Goal: Information Seeking & Learning: Learn about a topic

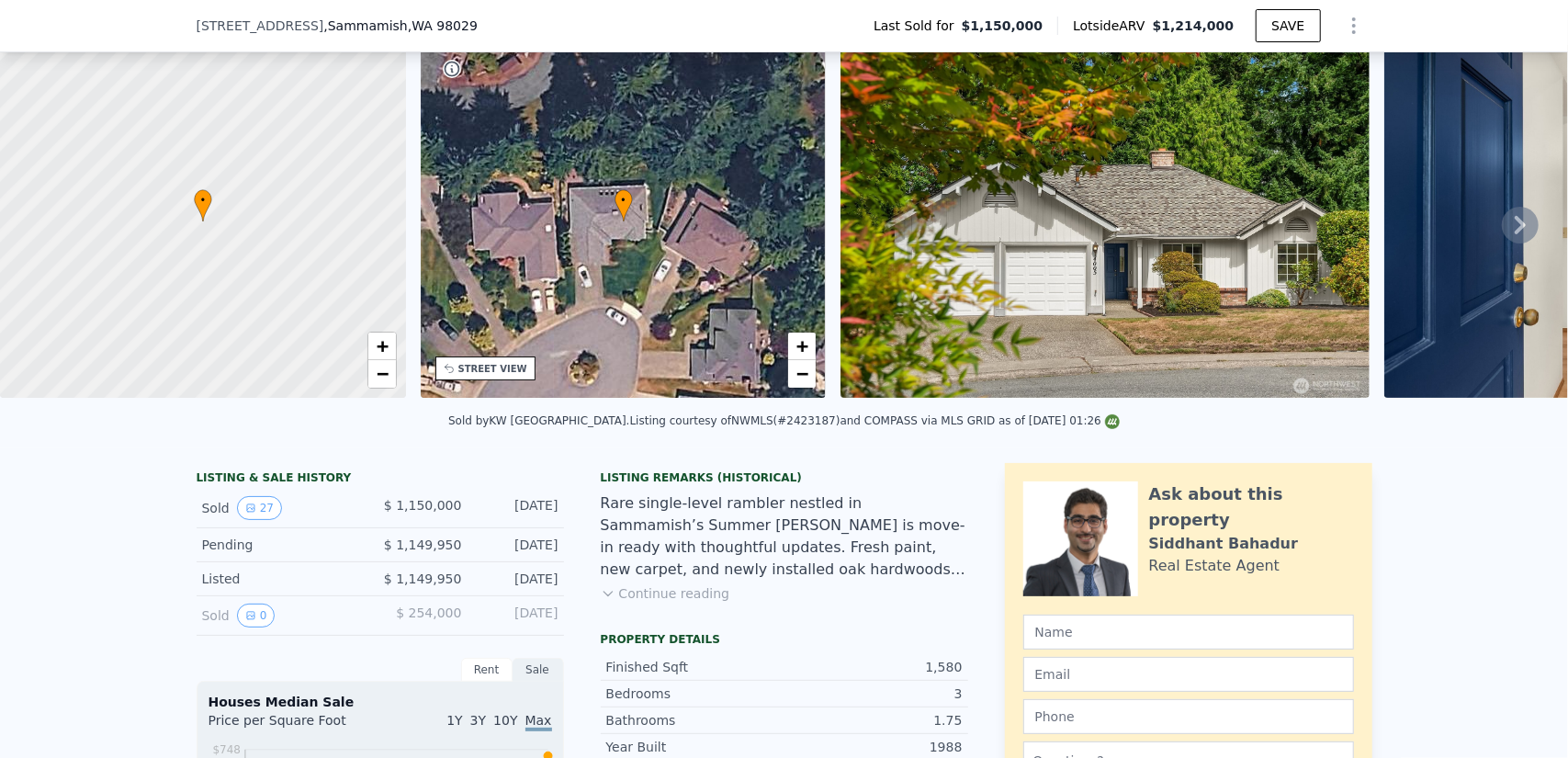
scroll to position [184, 0]
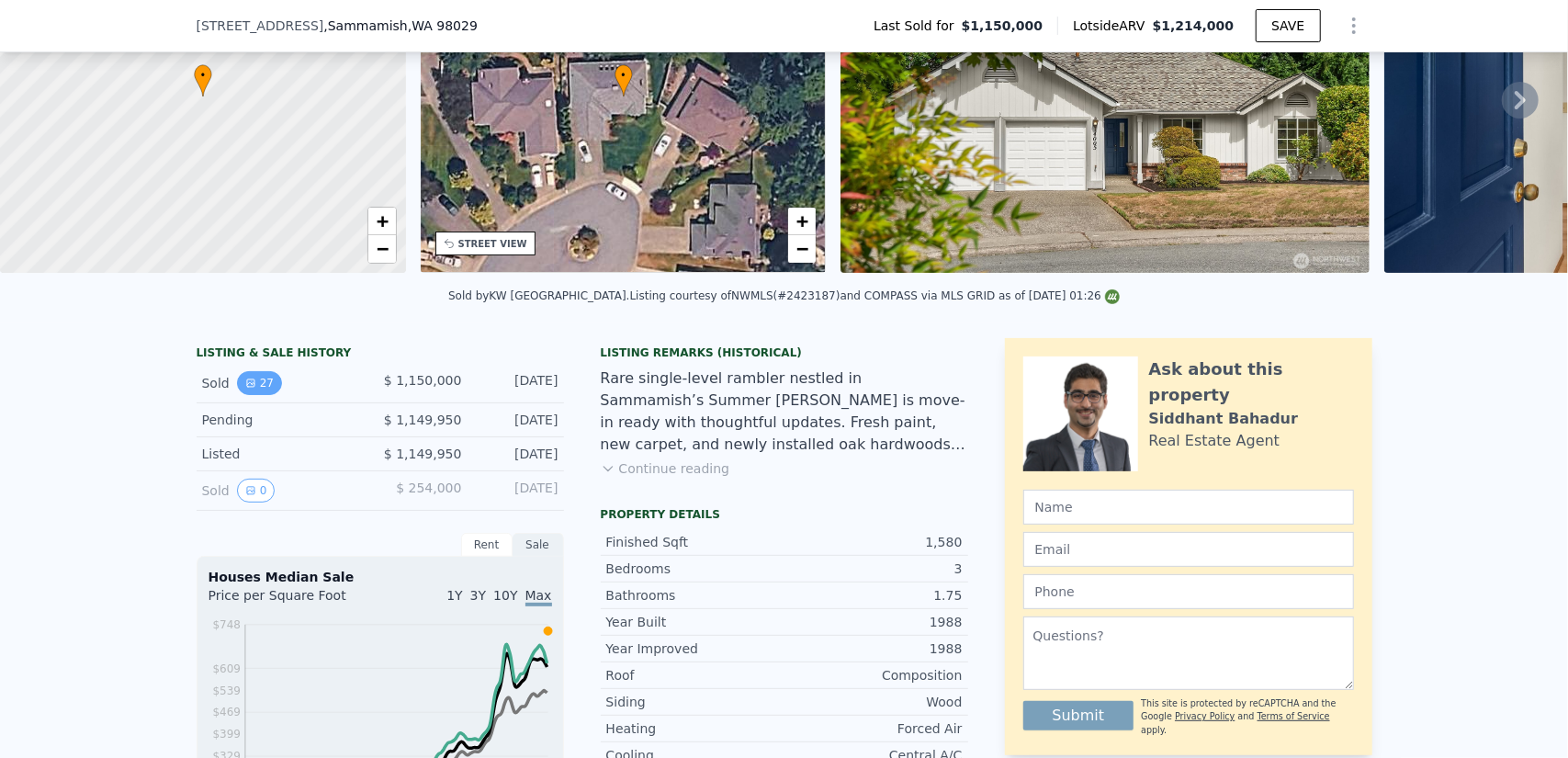
click at [248, 396] on button "27" at bounding box center [259, 383] width 45 height 24
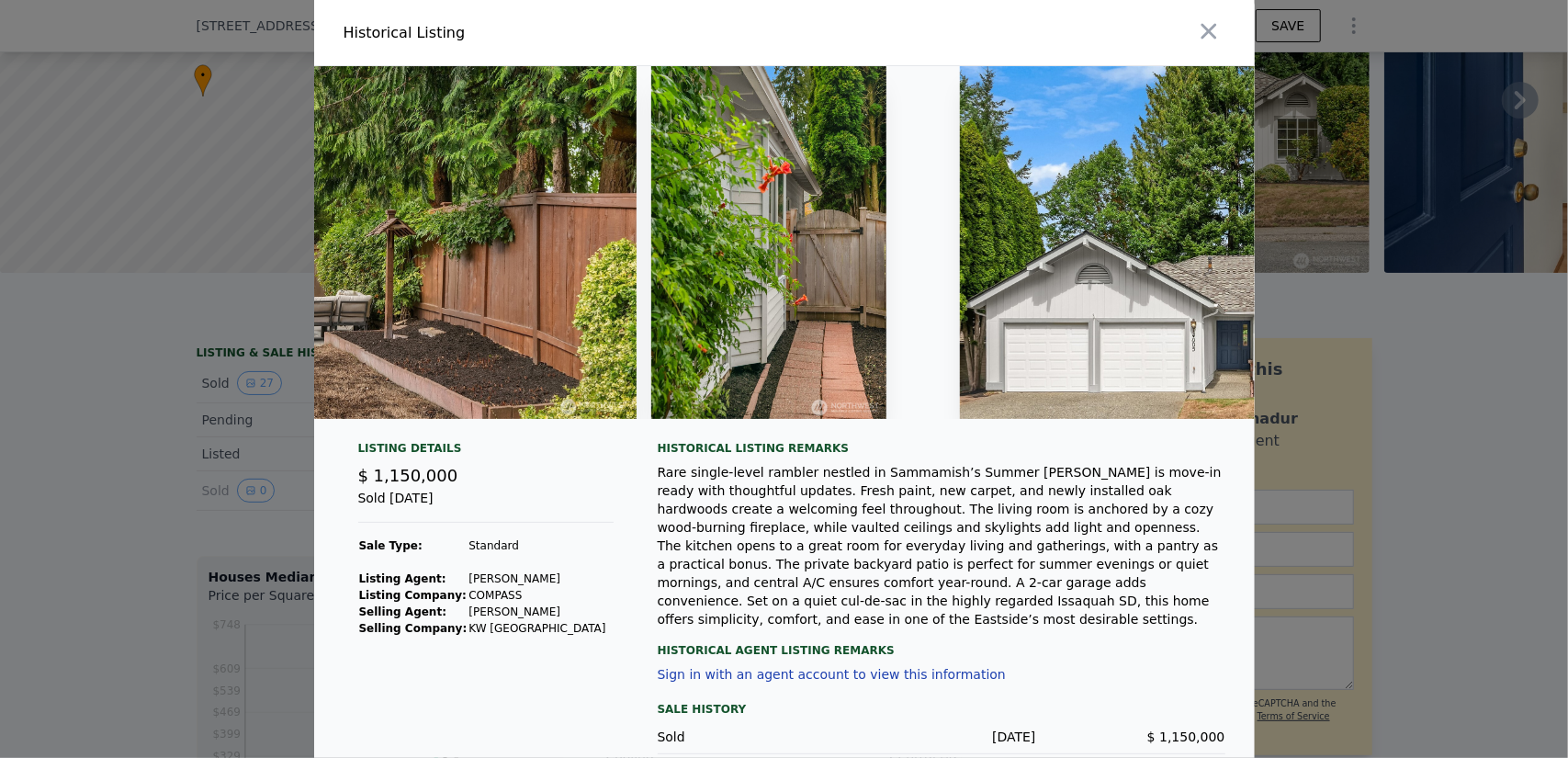
scroll to position [0, 12731]
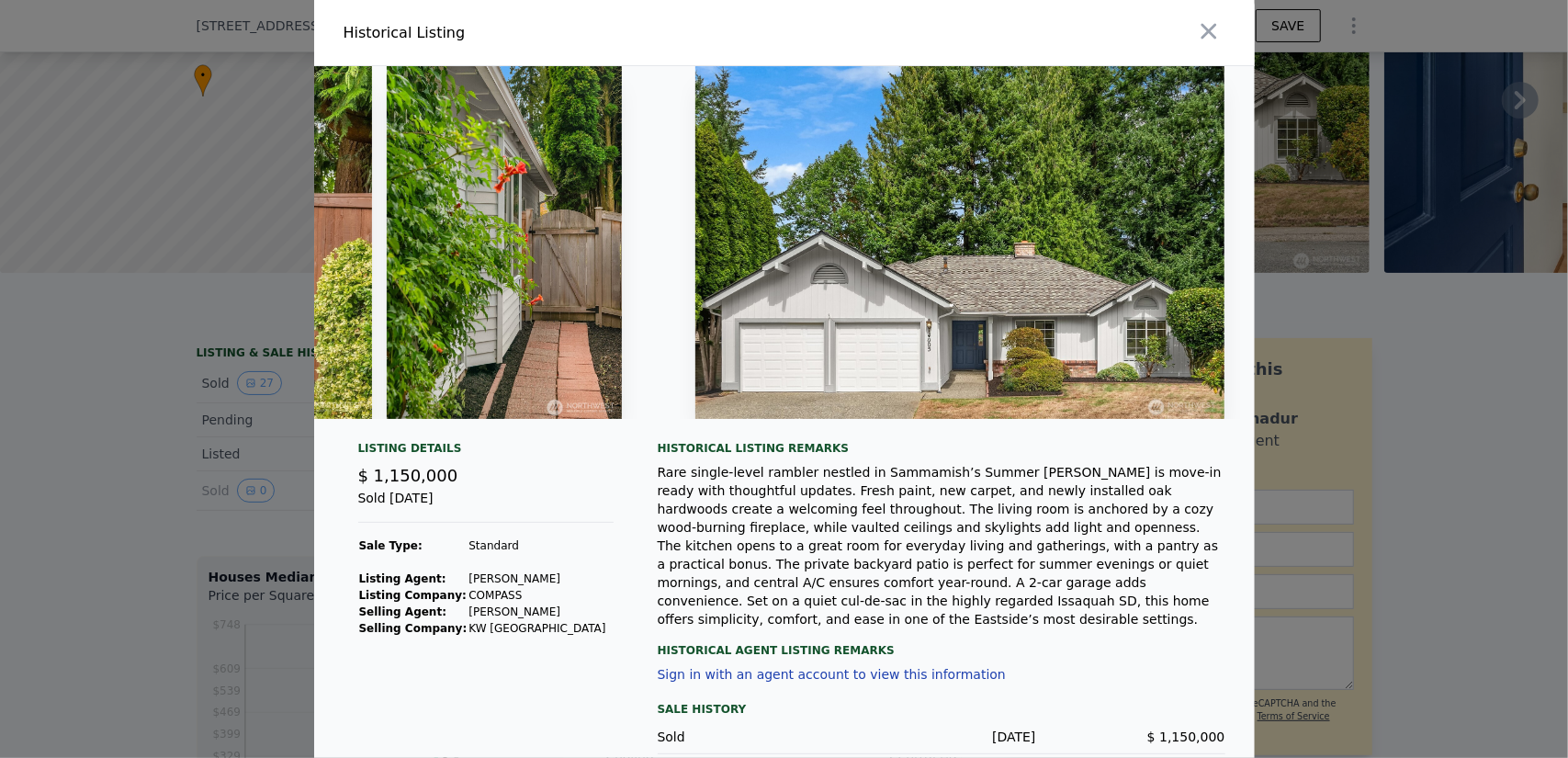
click at [1072, 532] on div "Rare single-level rambler nestled in Sammamish’s Summer [PERSON_NAME] is move-i…" at bounding box center [942, 545] width 568 height 166
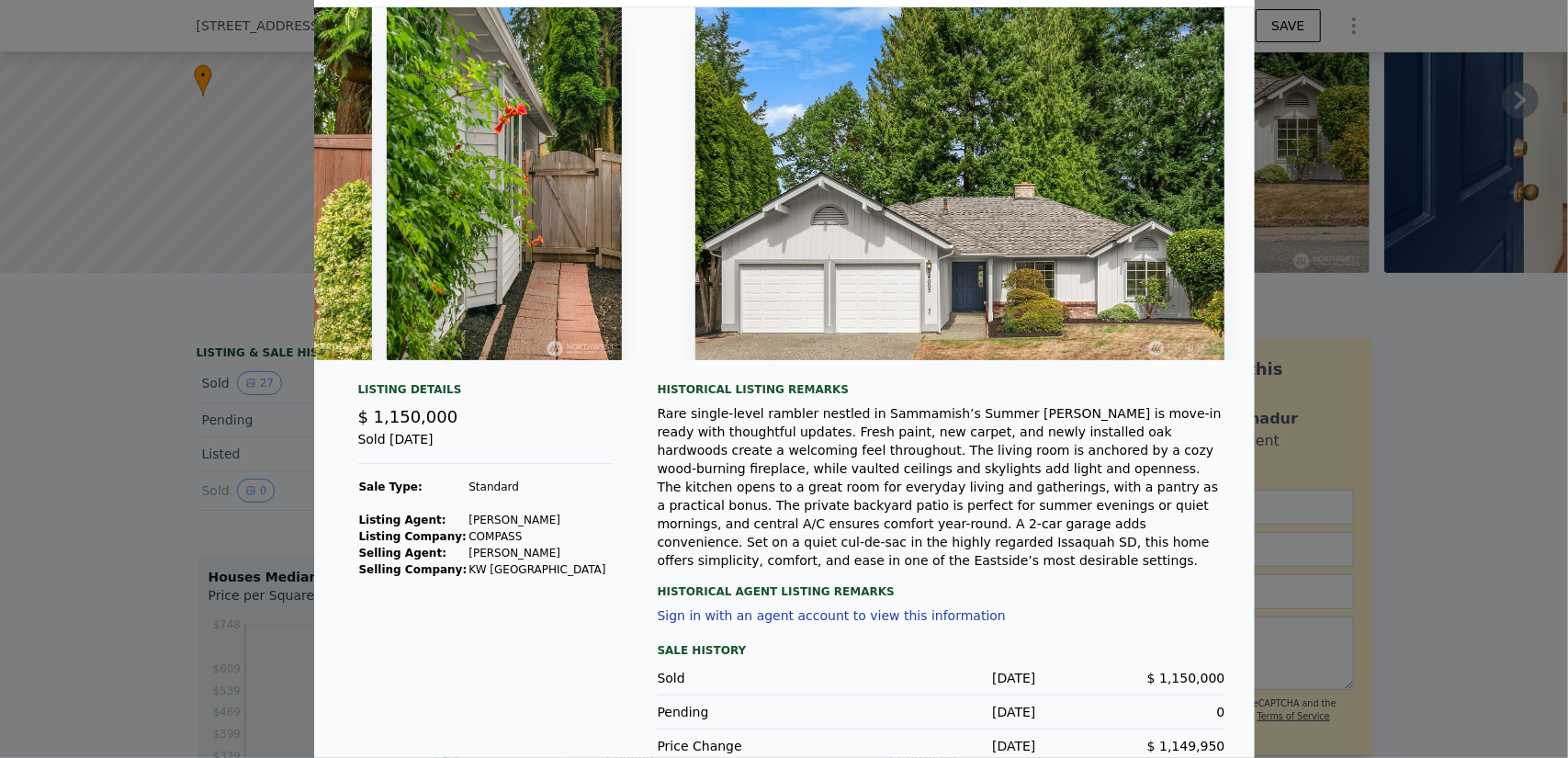
scroll to position [86, 0]
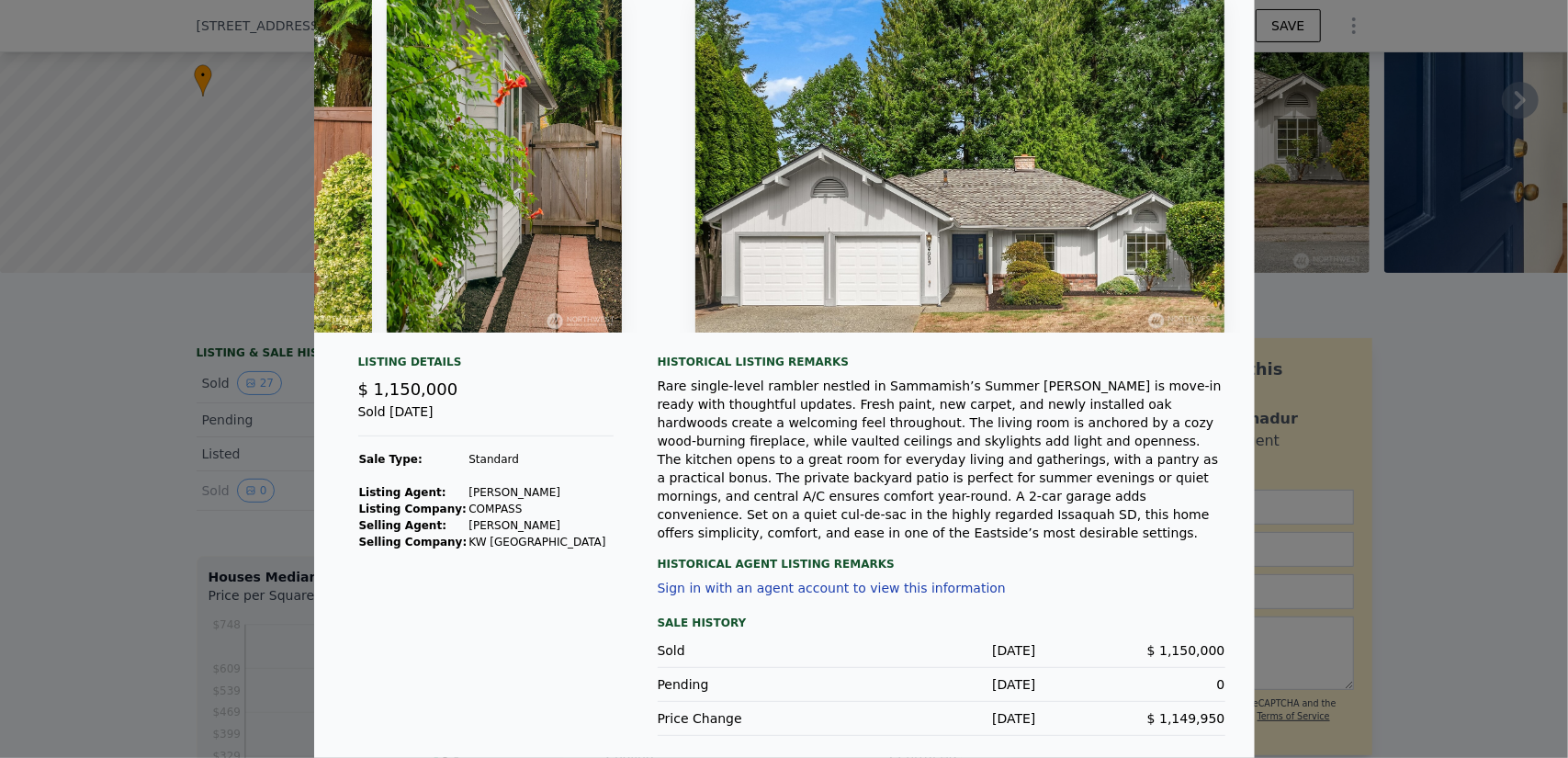
click at [140, 494] on div at bounding box center [784, 379] width 1568 height 758
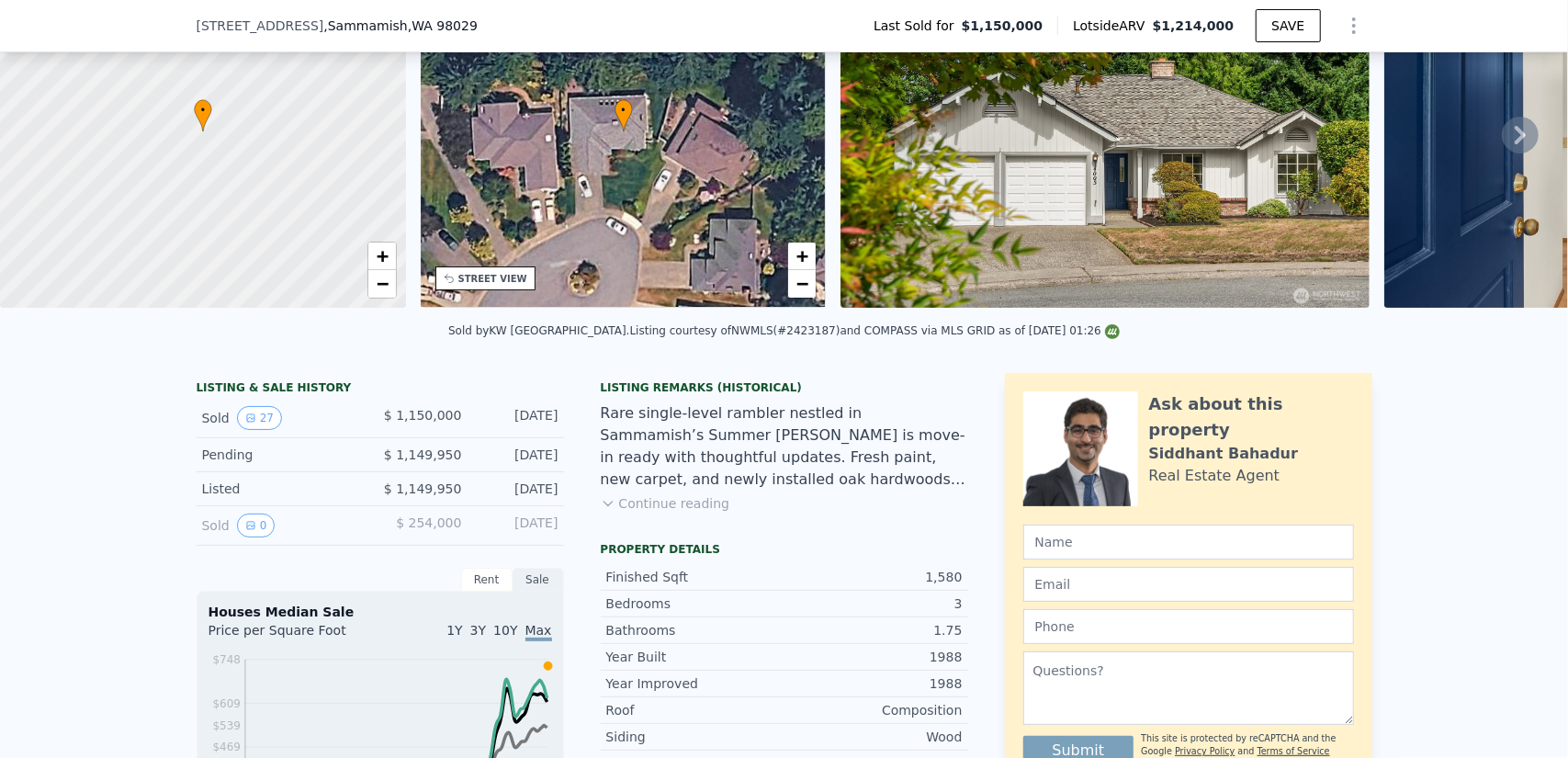
scroll to position [452, 0]
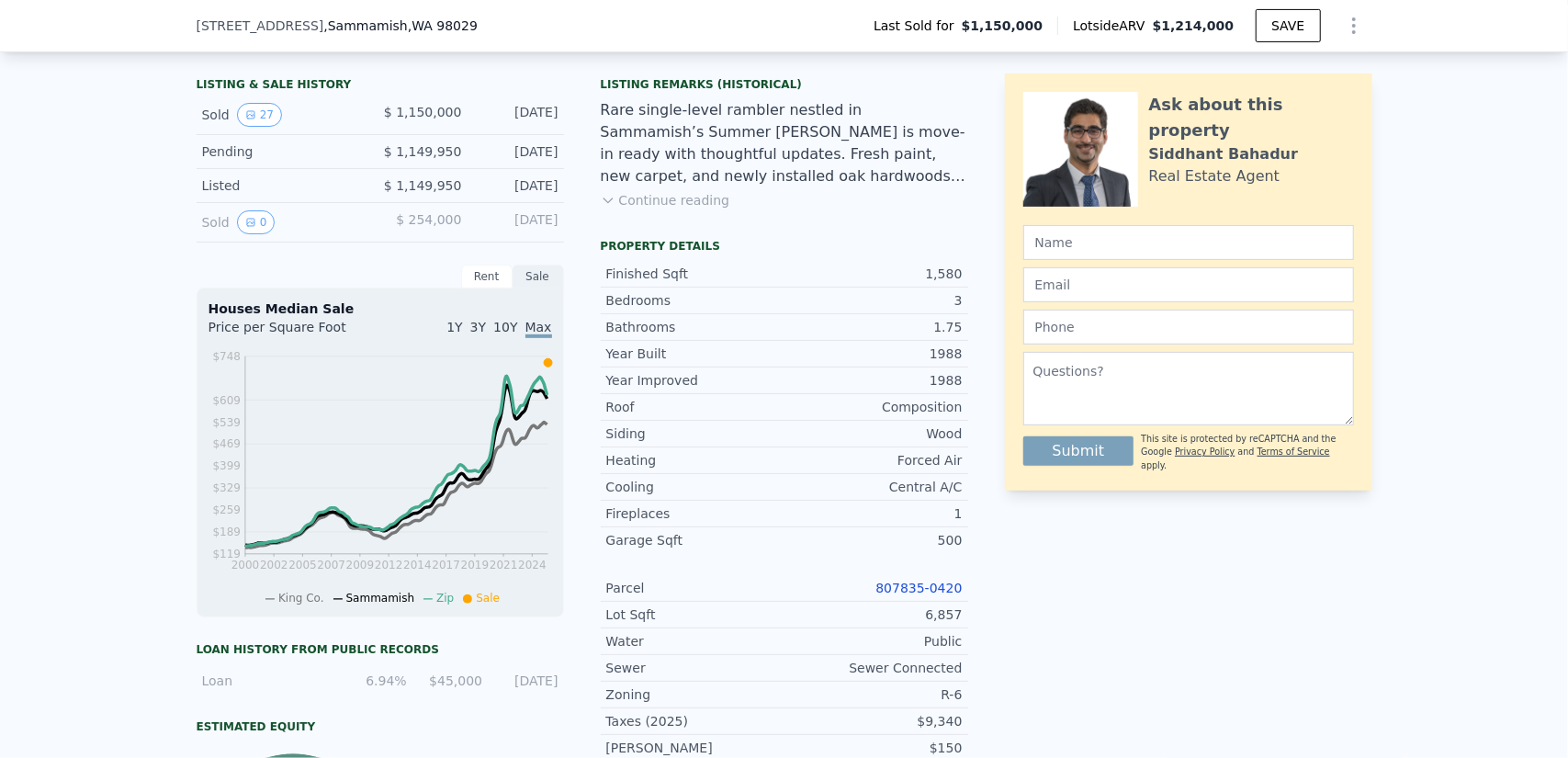
click at [668, 210] on button "Continue reading" at bounding box center [666, 200] width 129 height 19
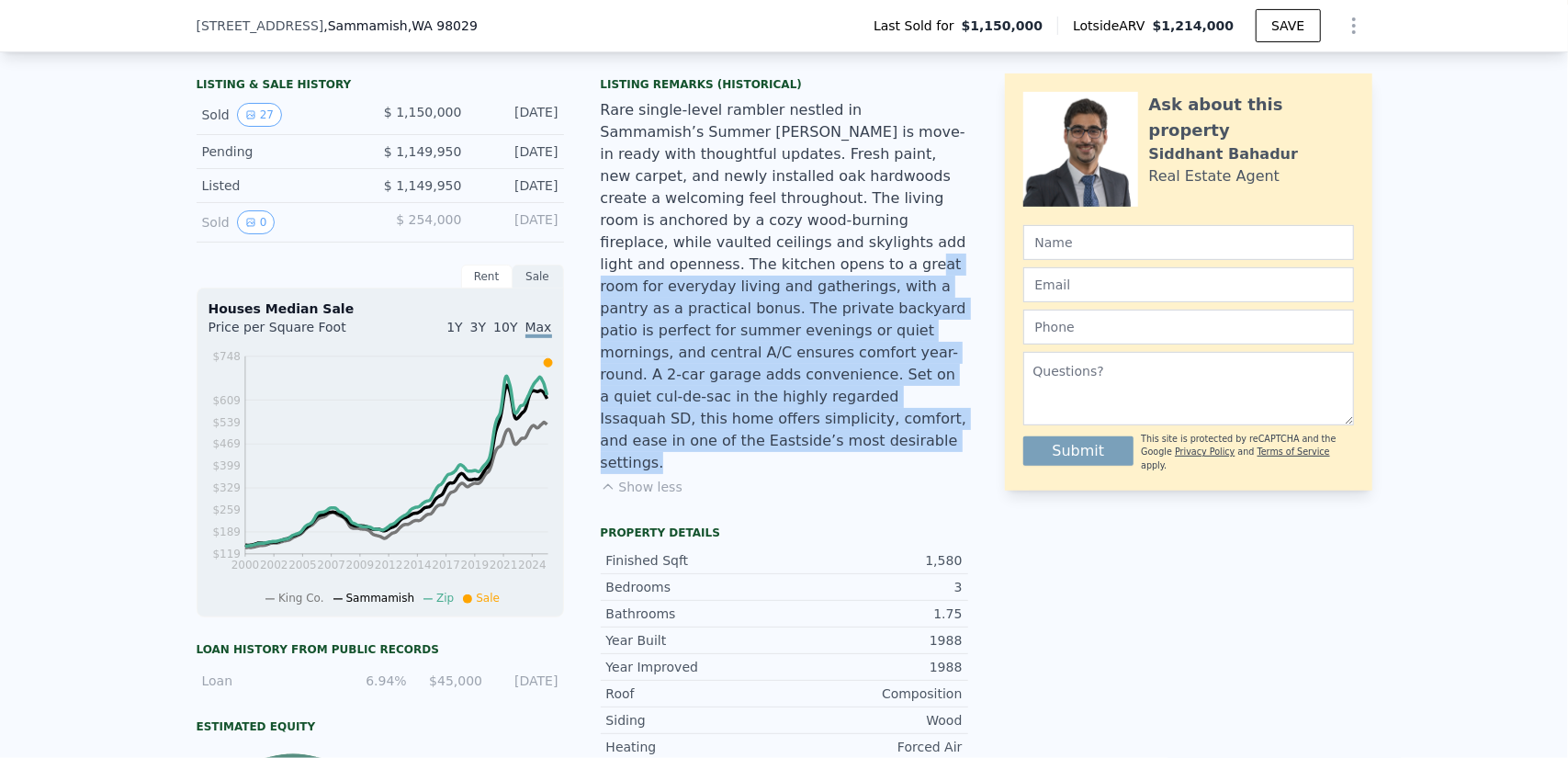
drag, startPoint x: 722, startPoint y: 248, endPoint x: 783, endPoint y: 428, distance: 190.1
click at [783, 428] on div "Listing Remarks (Historical) Rare single-level rambler nestled in Sammamish’s S…" at bounding box center [785, 298] width 368 height 442
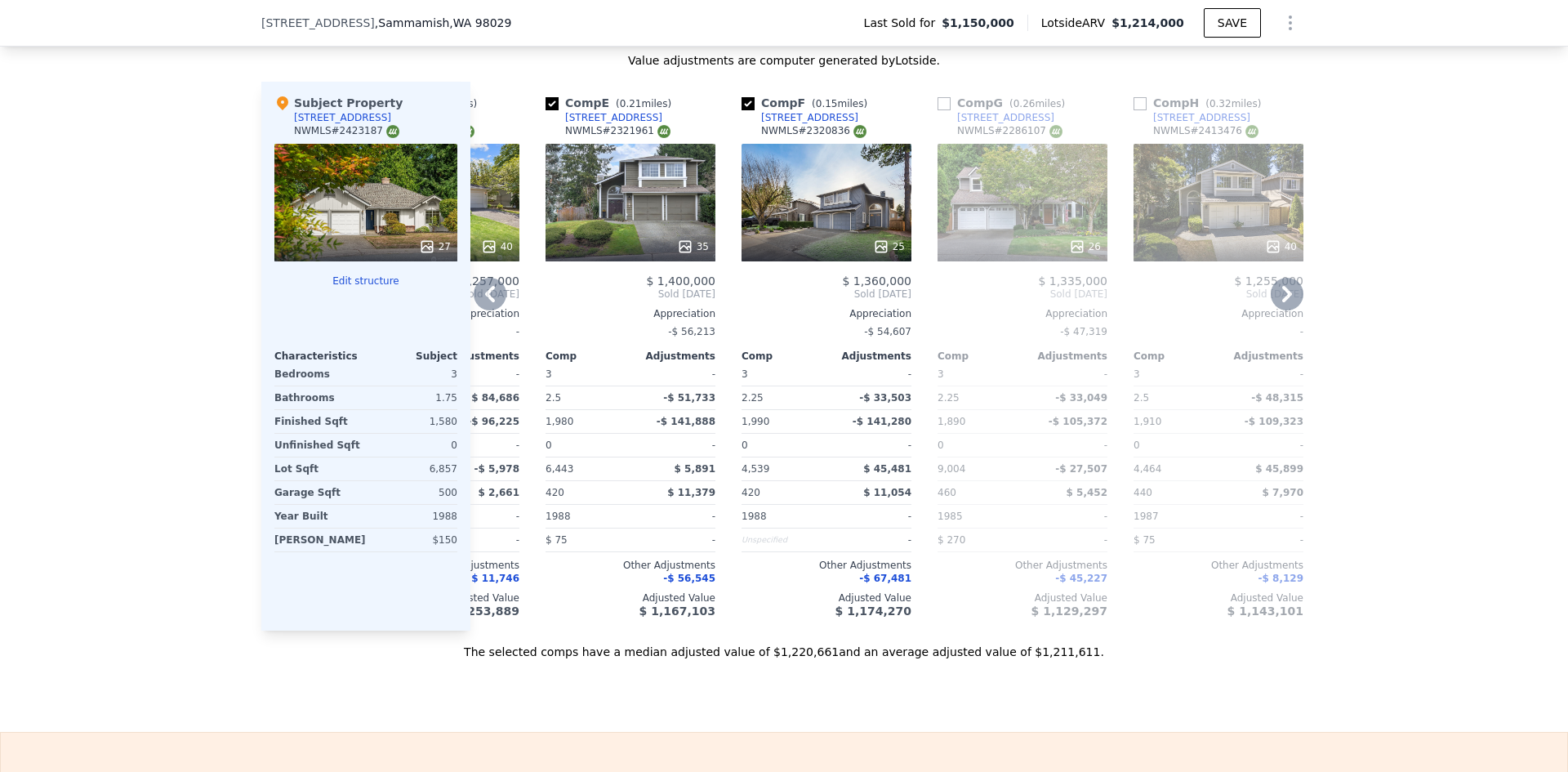
scroll to position [0, 729]
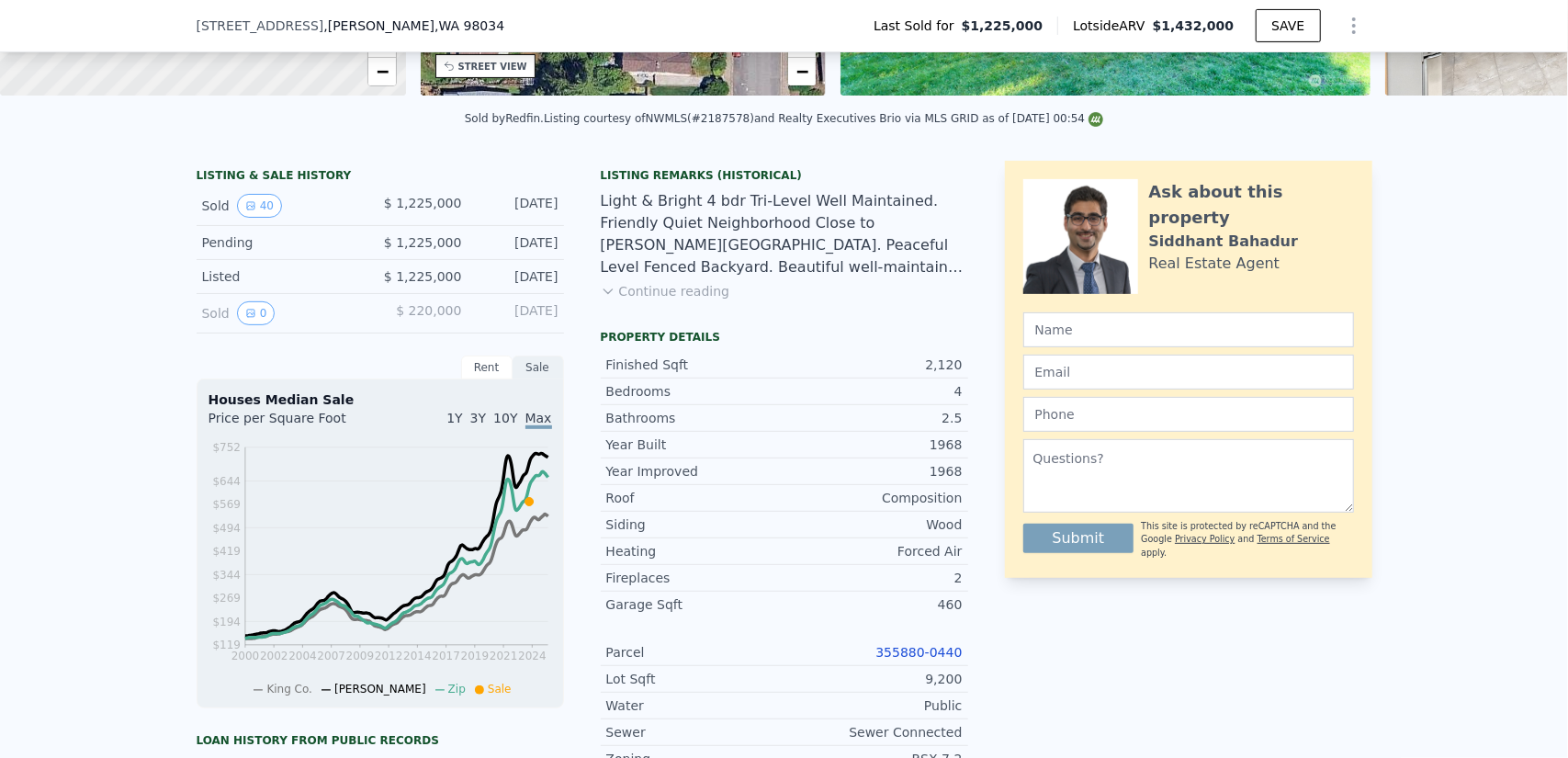
scroll to position [276, 0]
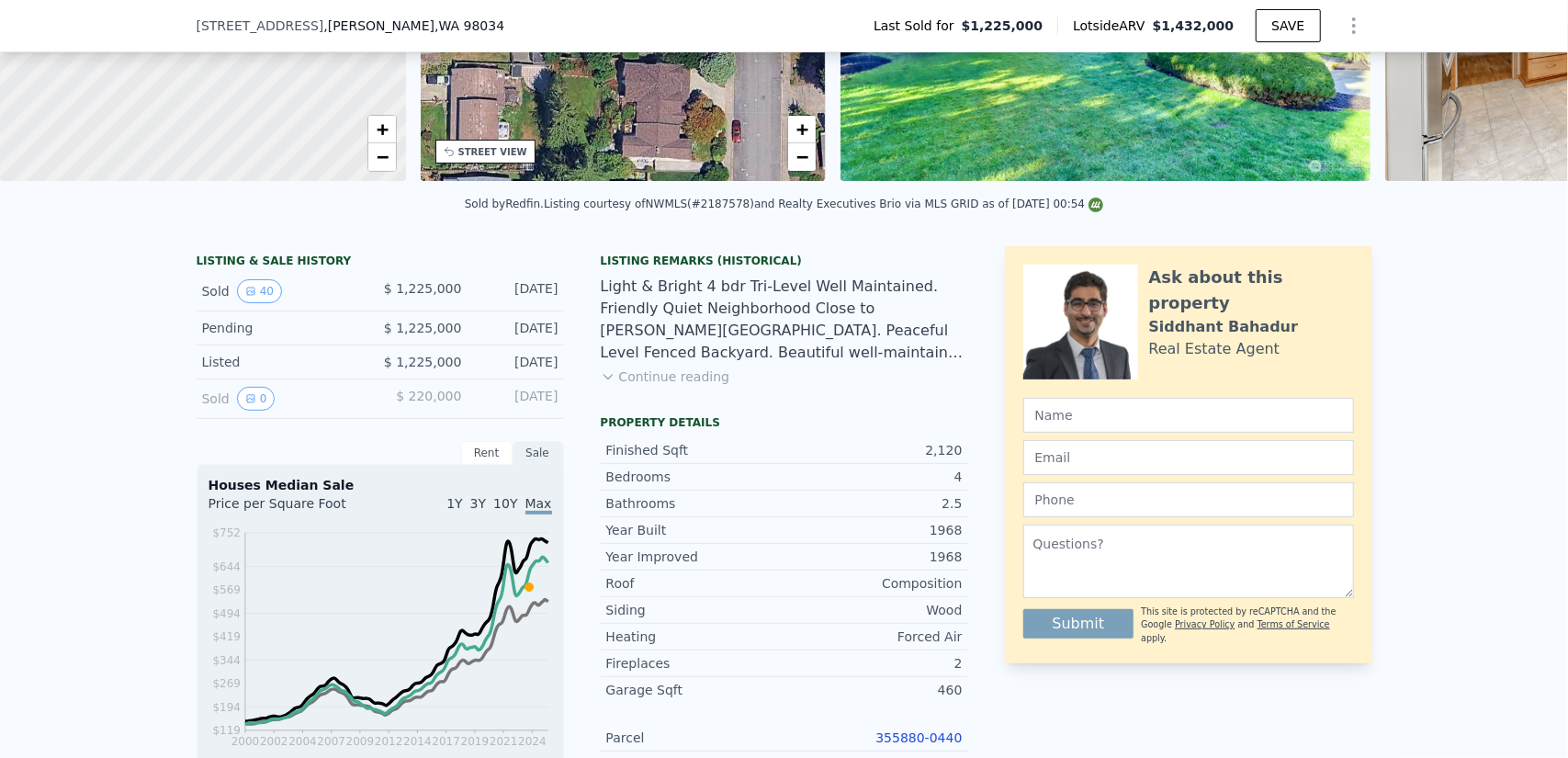
click at [261, 30] on span "11819 104th Ave NE" at bounding box center [260, 25] width 127 height 19
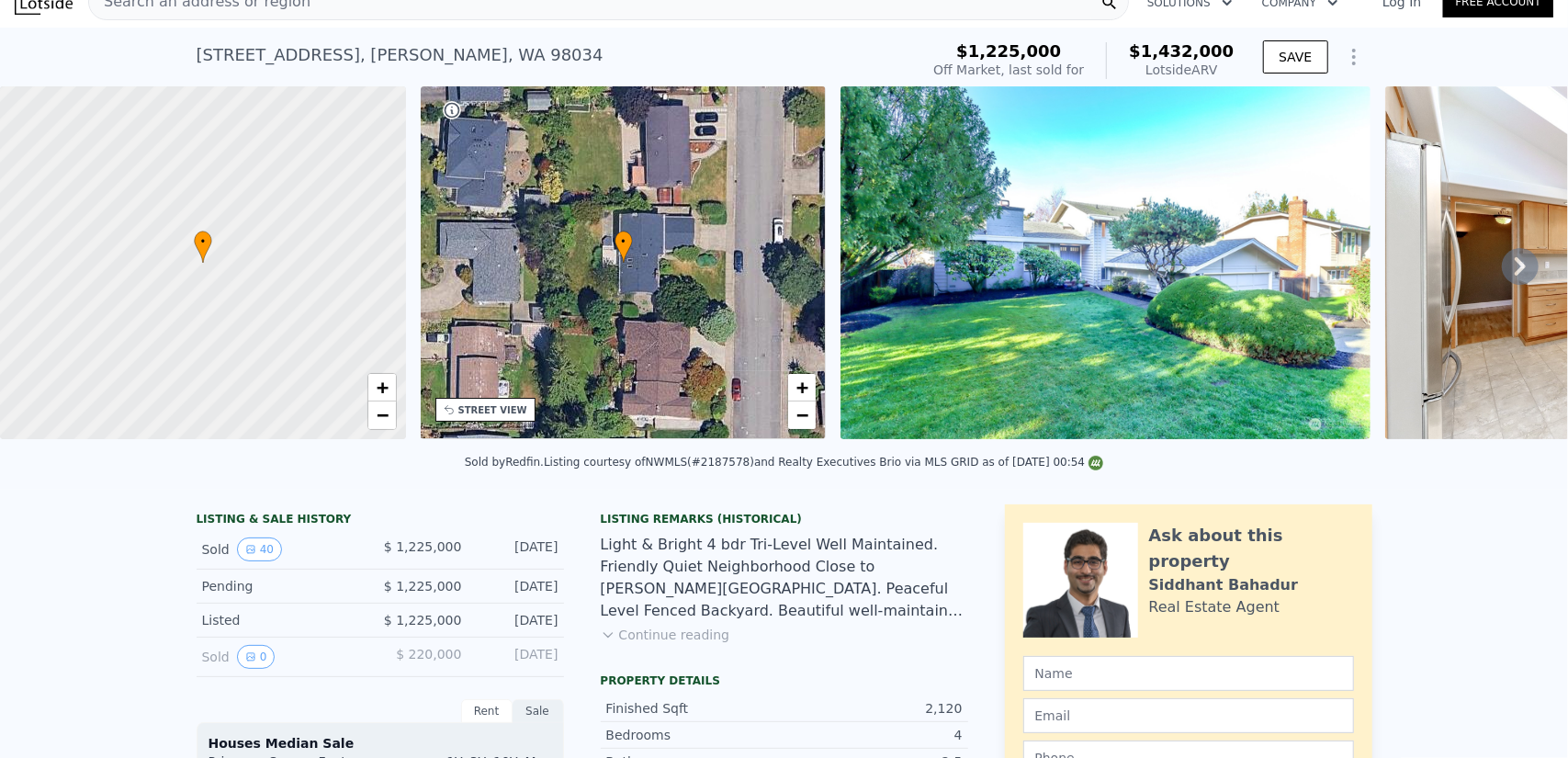
scroll to position [7, 0]
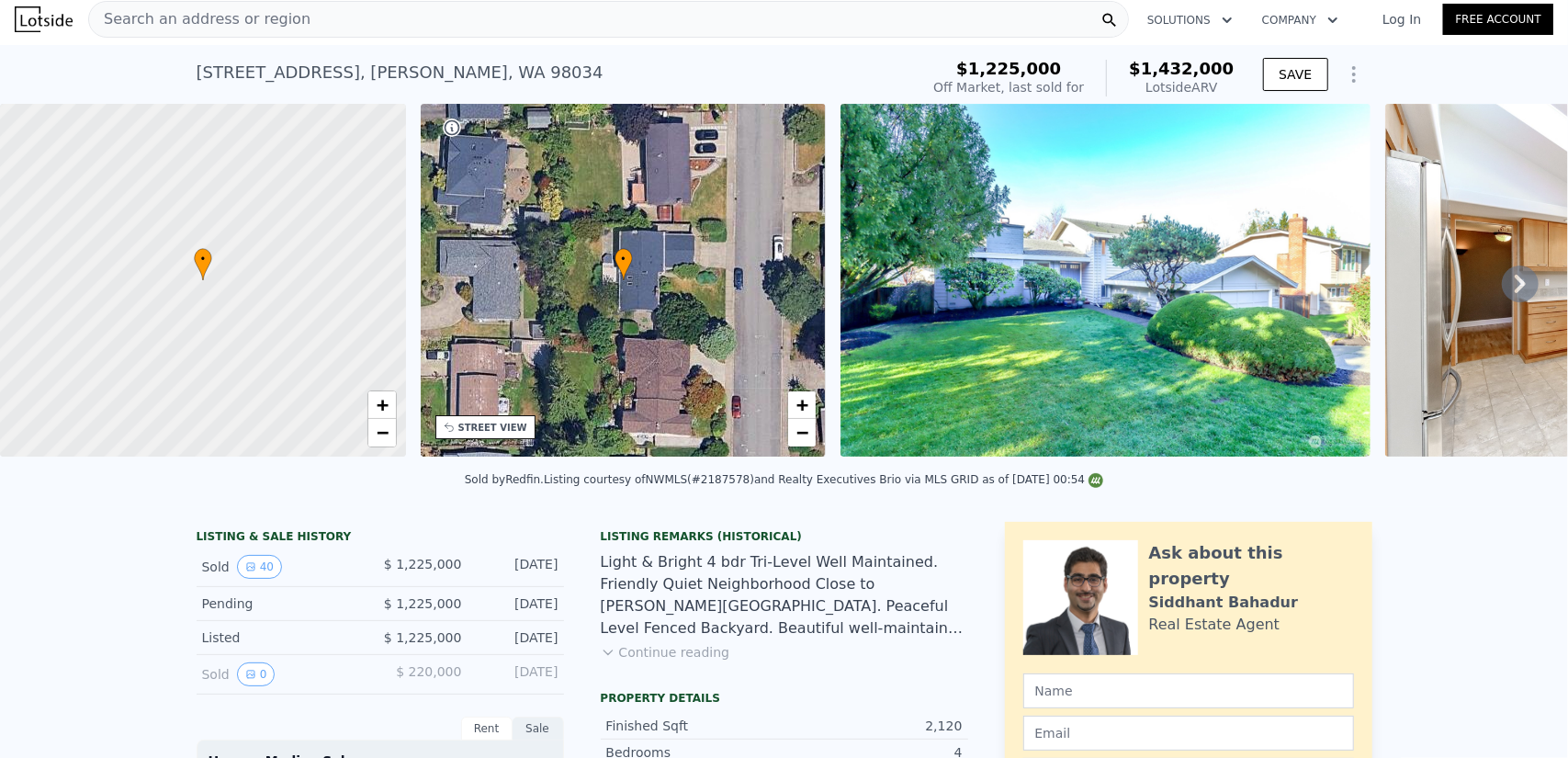
click at [429, 23] on div "Search an address or region" at bounding box center [609, 20] width 1041 height 37
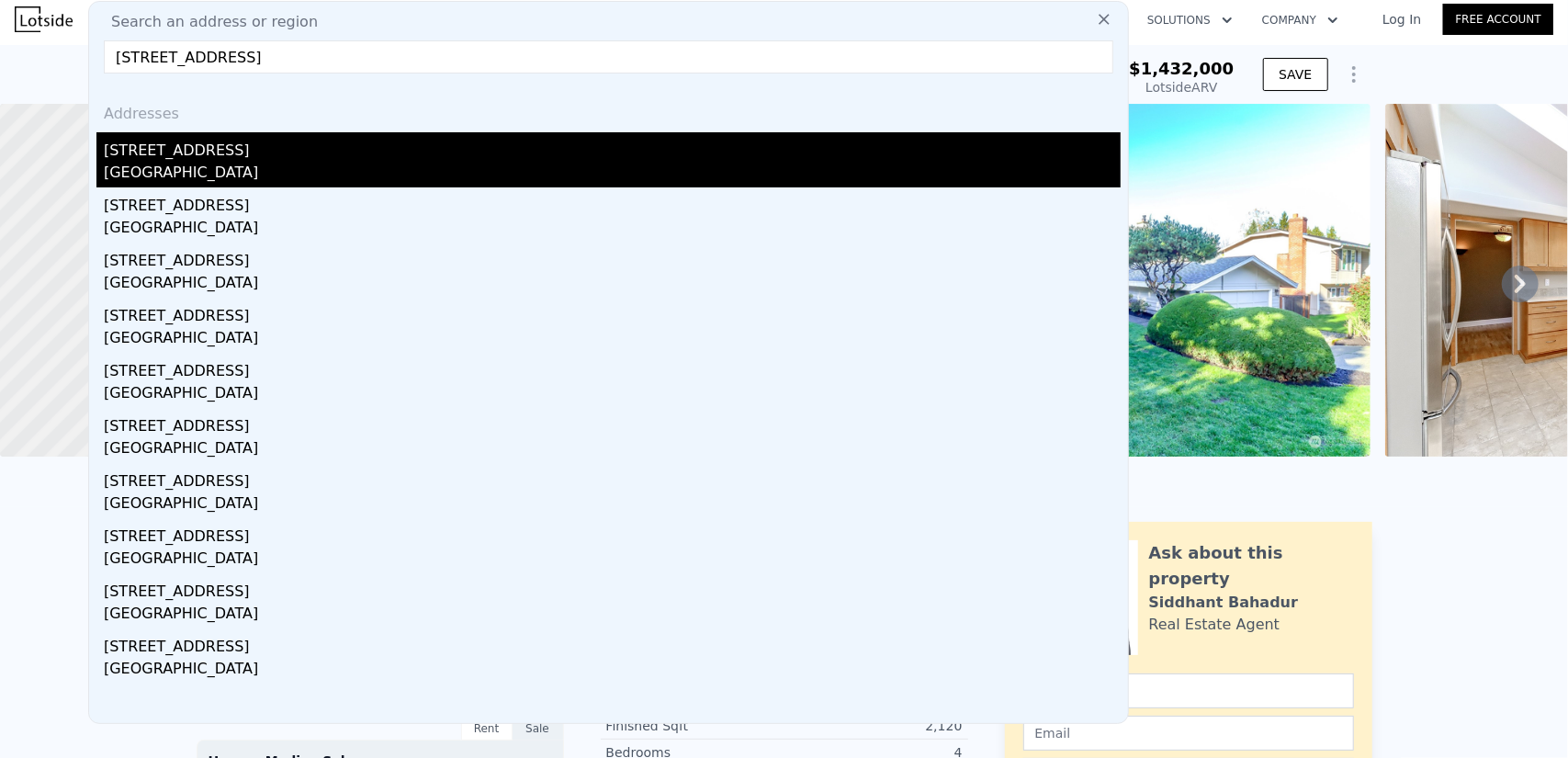
type input "15902 NE 27th Pl, Bellevue, WA 98008"
click at [256, 150] on div "15902 NE 27th Pl" at bounding box center [612, 147] width 1017 height 29
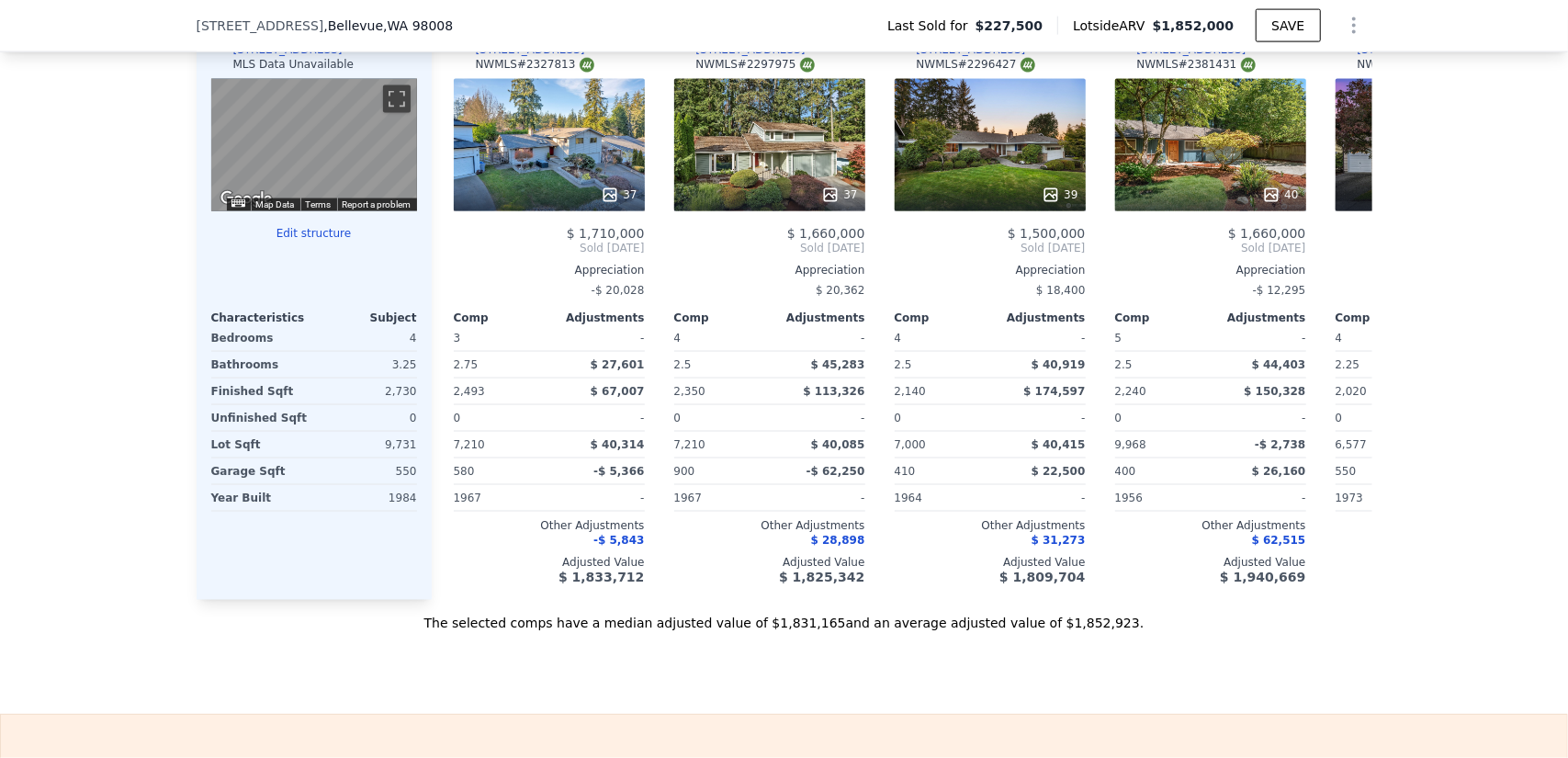
scroll to position [1839, 0]
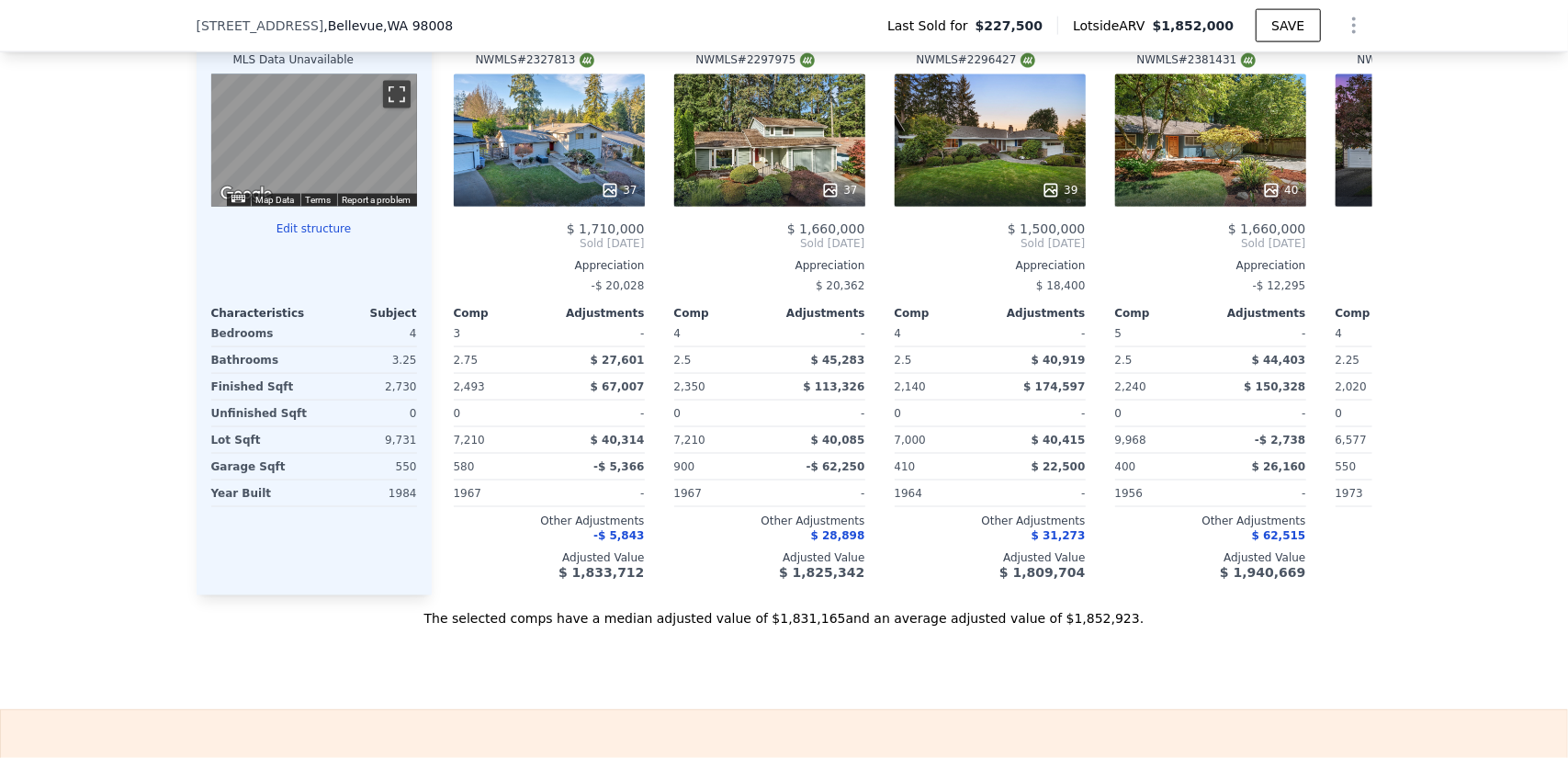
click at [386, 109] on button "Toggle fullscreen view" at bounding box center [396, 95] width 27 height 27
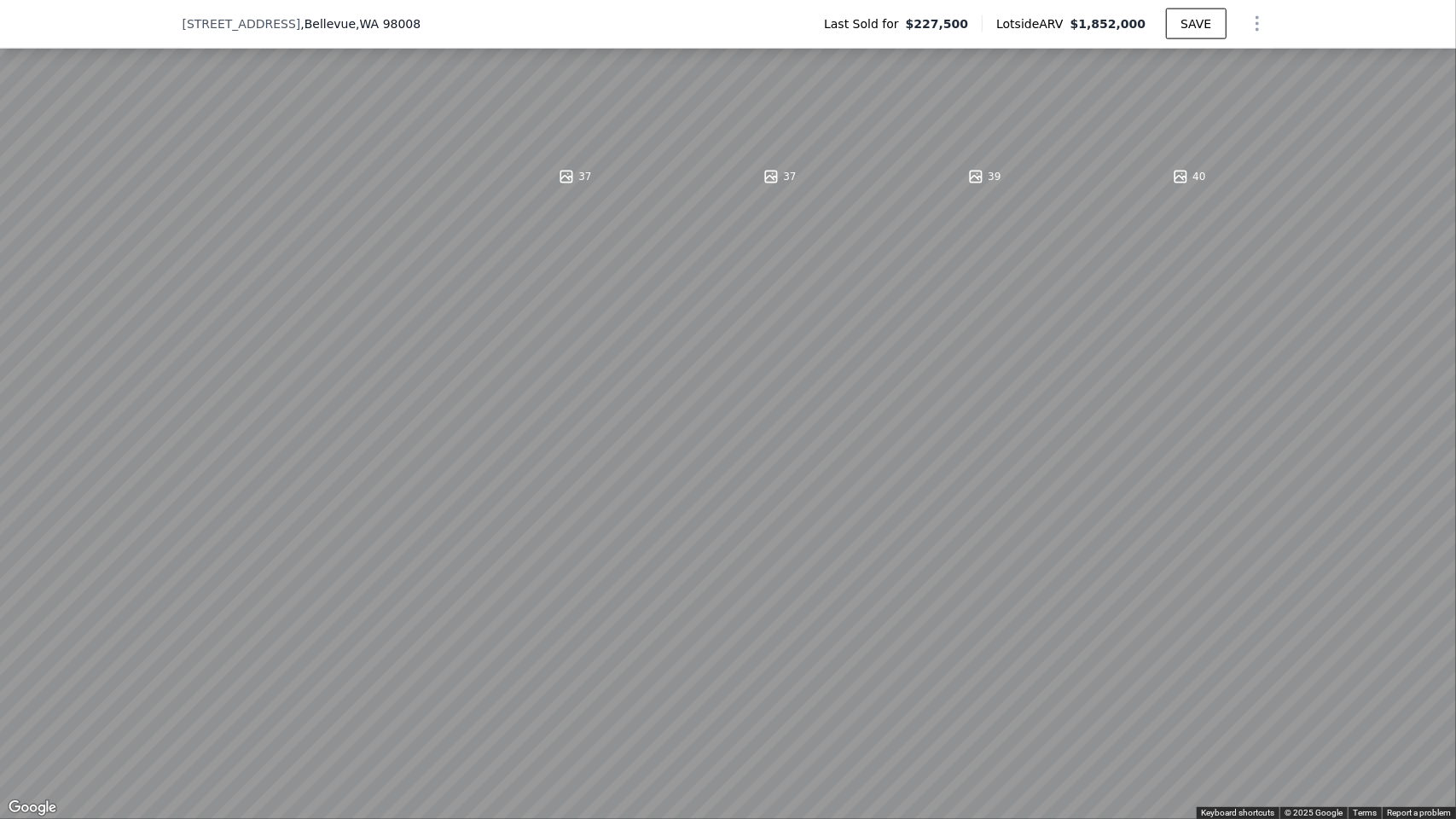
click at [1435, 21] on button "Toggle fullscreen view" at bounding box center [1438, 19] width 25 height 25
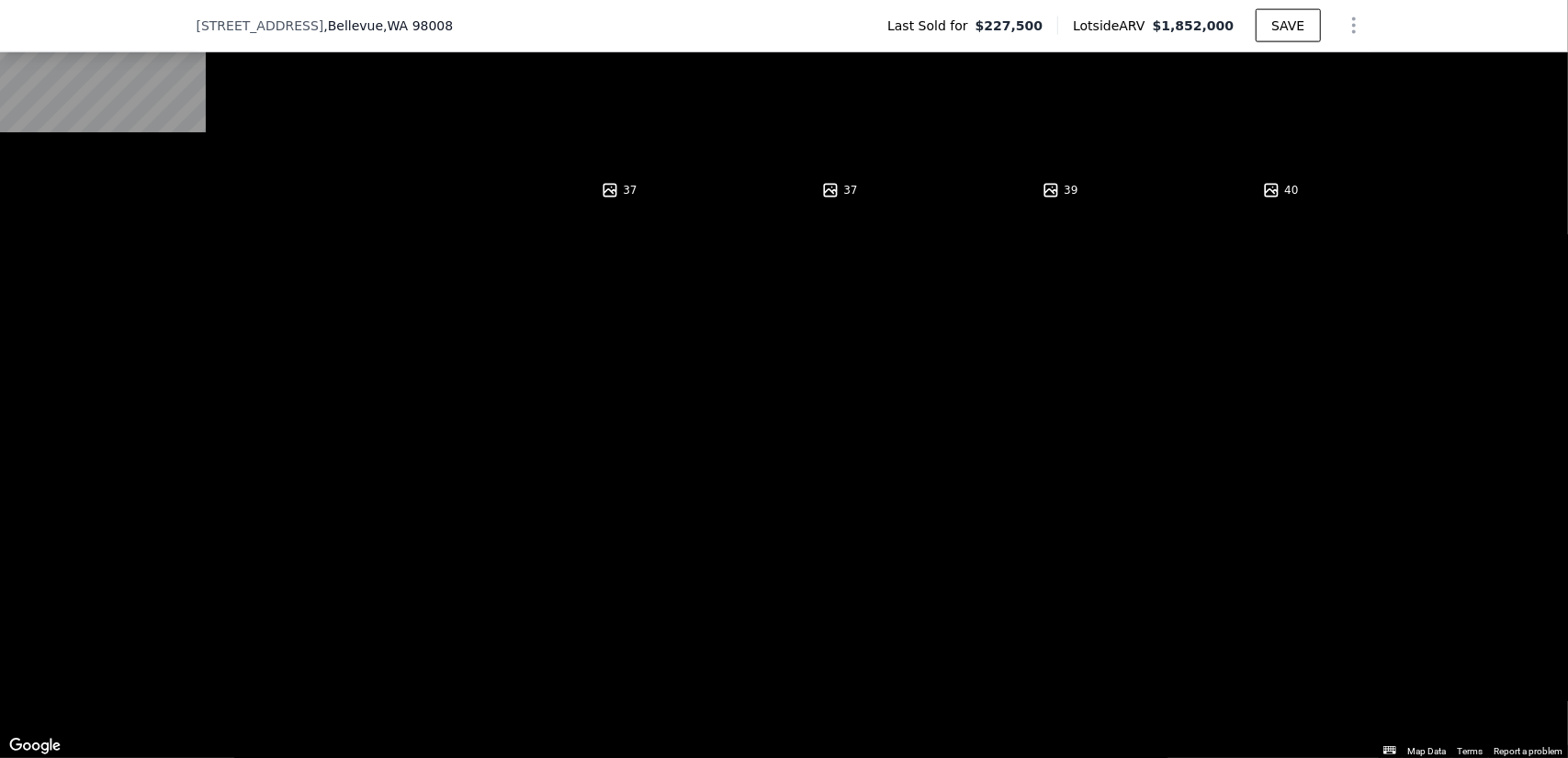
scroll to position [0, 0]
